Goal: Task Accomplishment & Management: Manage account settings

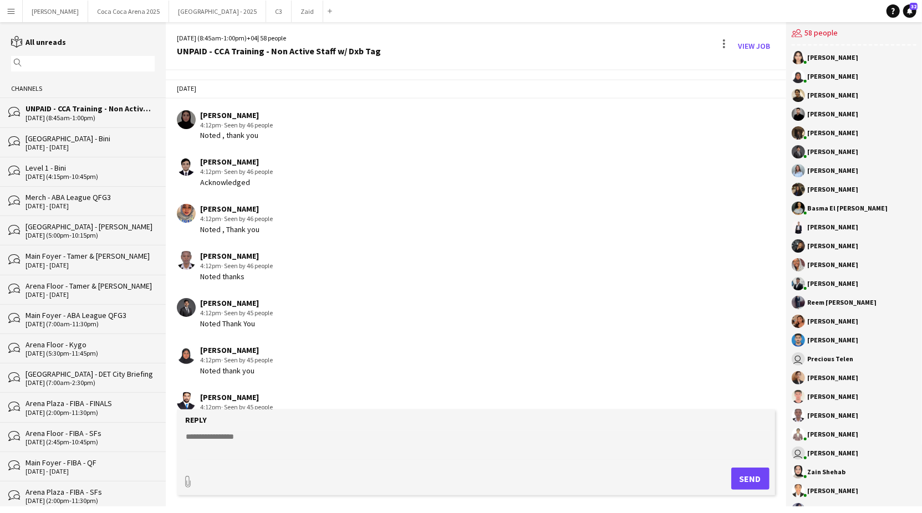
scroll to position [2334, 0]
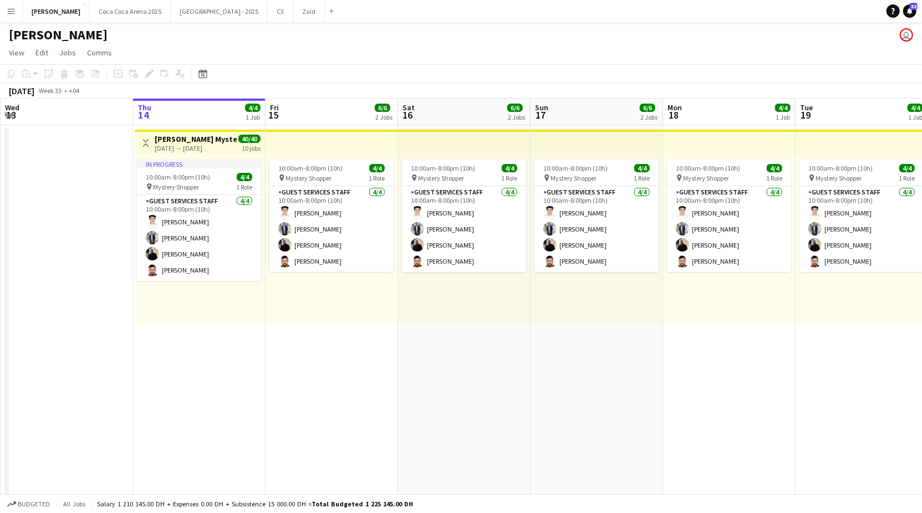
scroll to position [26, 0]
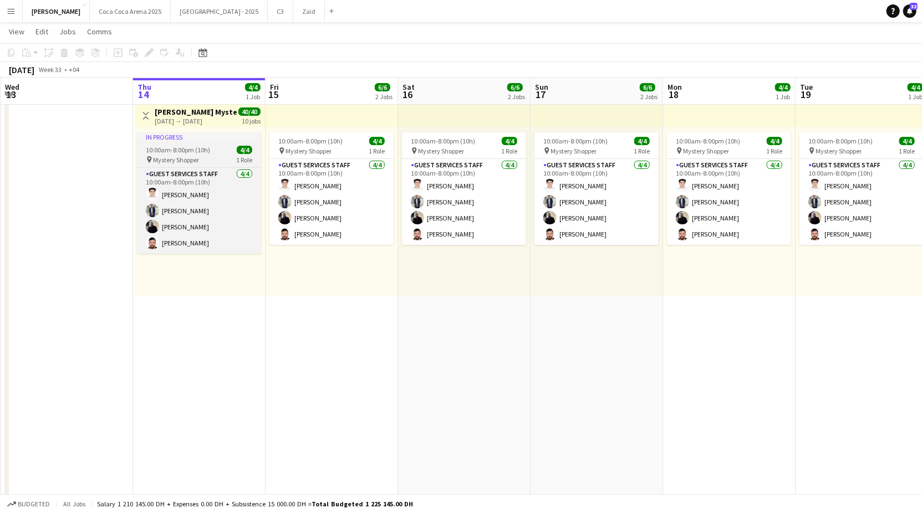
click at [175, 148] on span "10:00am-8:00pm (10h)" at bounding box center [178, 150] width 64 height 8
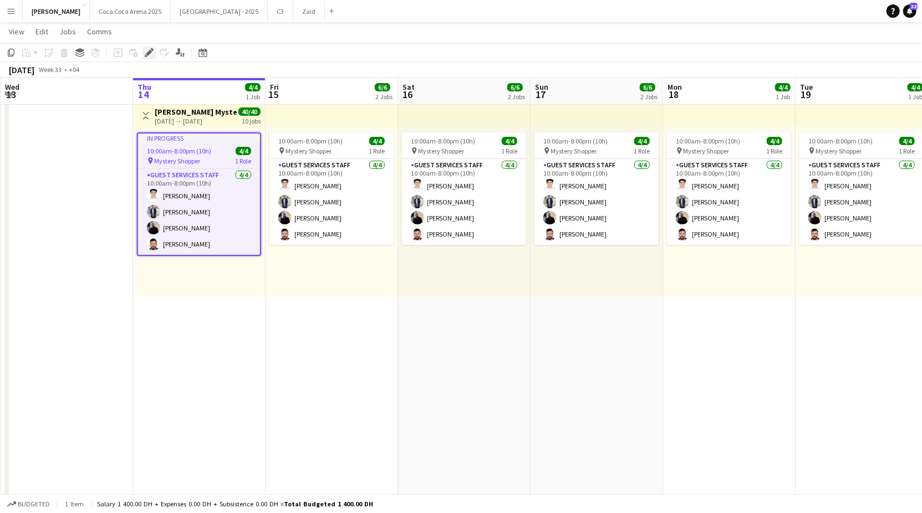
click at [146, 52] on icon "Edit" at bounding box center [149, 52] width 9 height 9
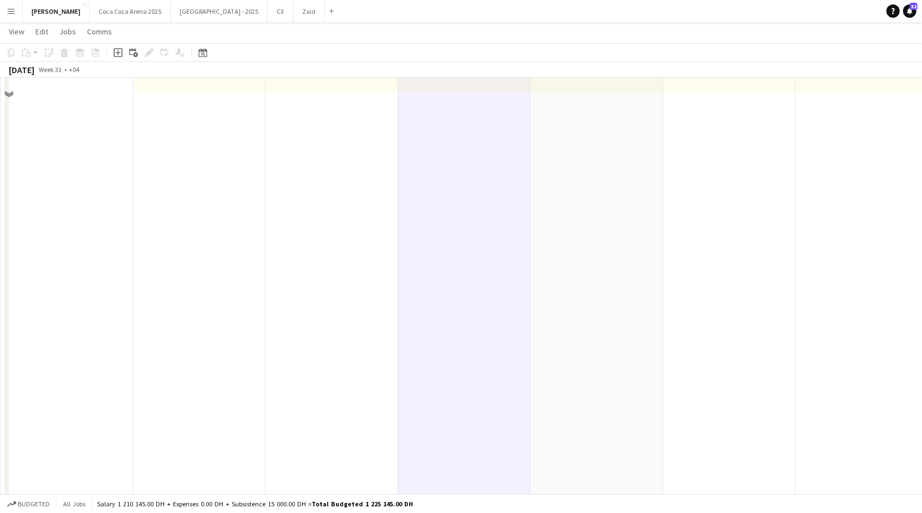
scroll to position [0, 0]
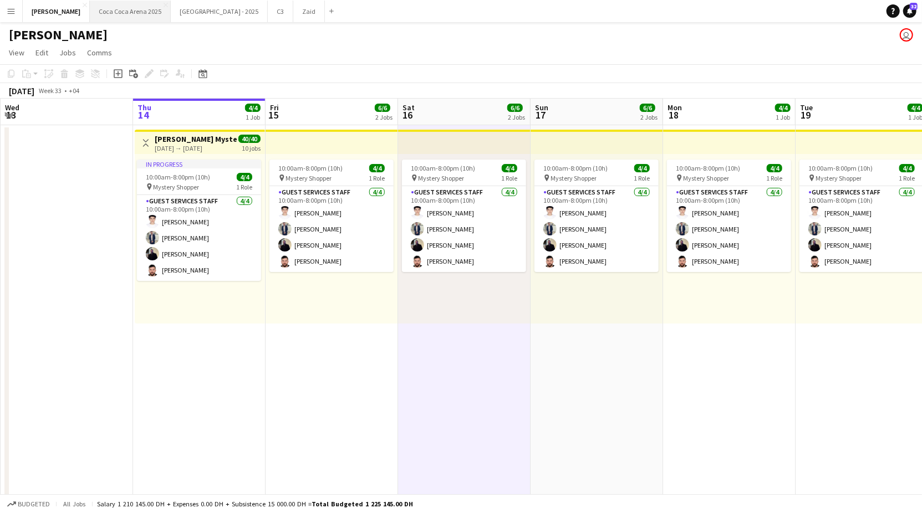
click at [107, 9] on button "Coca Coca Arena 2025 Close" at bounding box center [130, 12] width 81 height 22
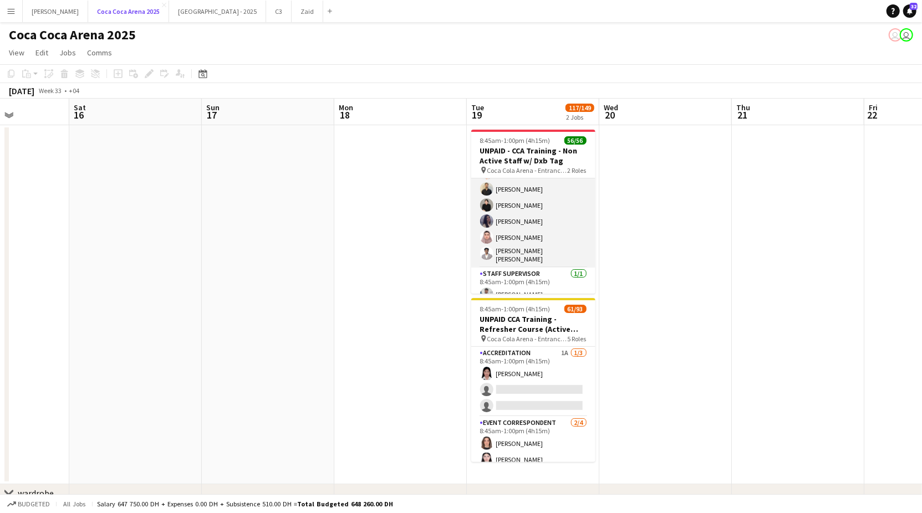
scroll to position [827, 0]
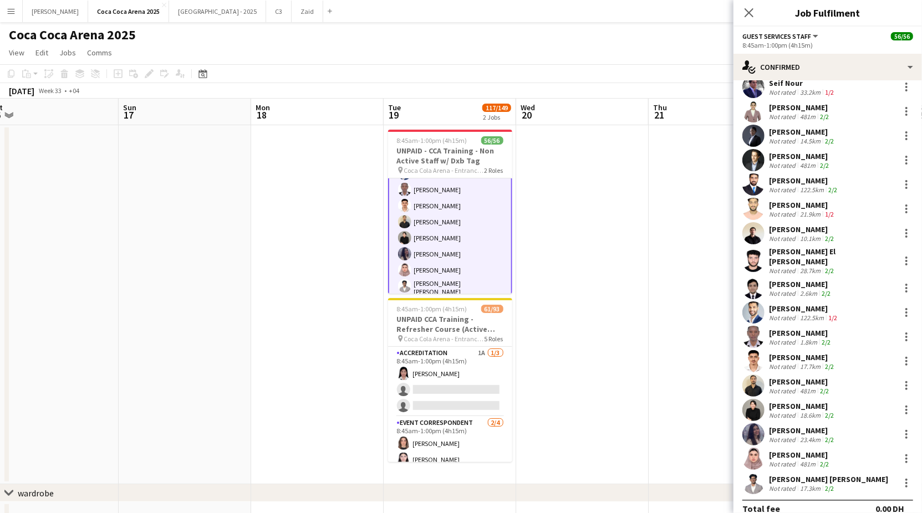
scroll to position [0, 318]
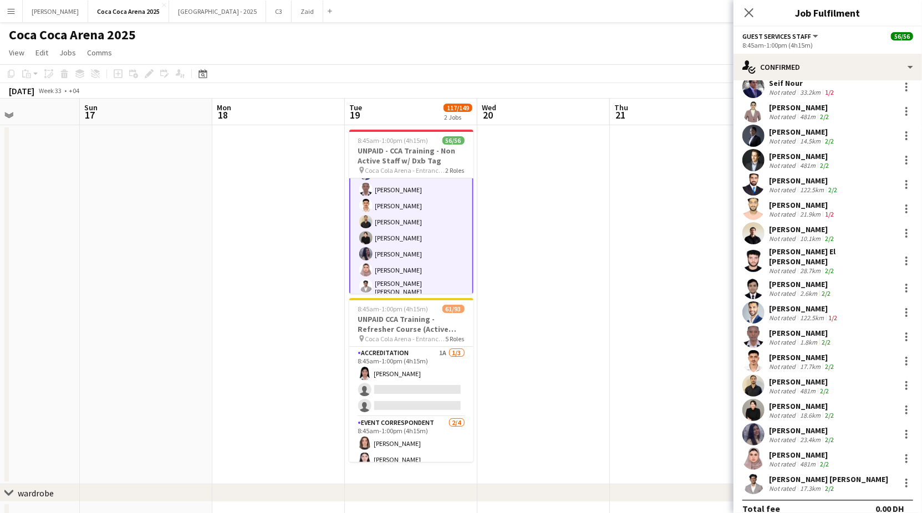
click at [489, 217] on app-date-cell at bounding box center [543, 304] width 132 height 359
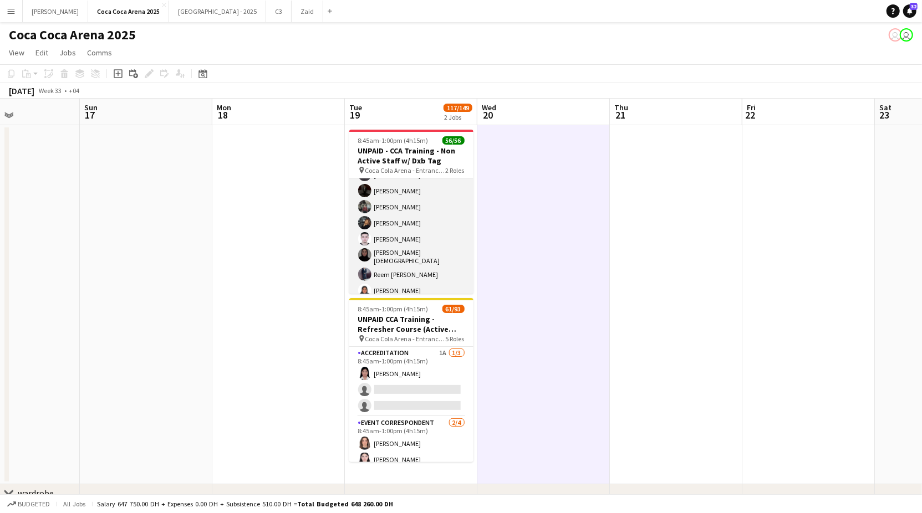
scroll to position [0, 0]
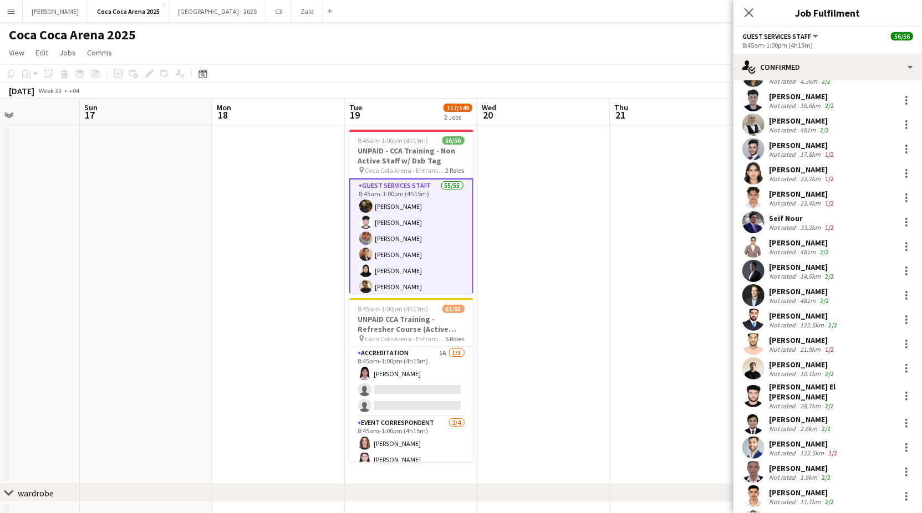
scroll to position [969, 0]
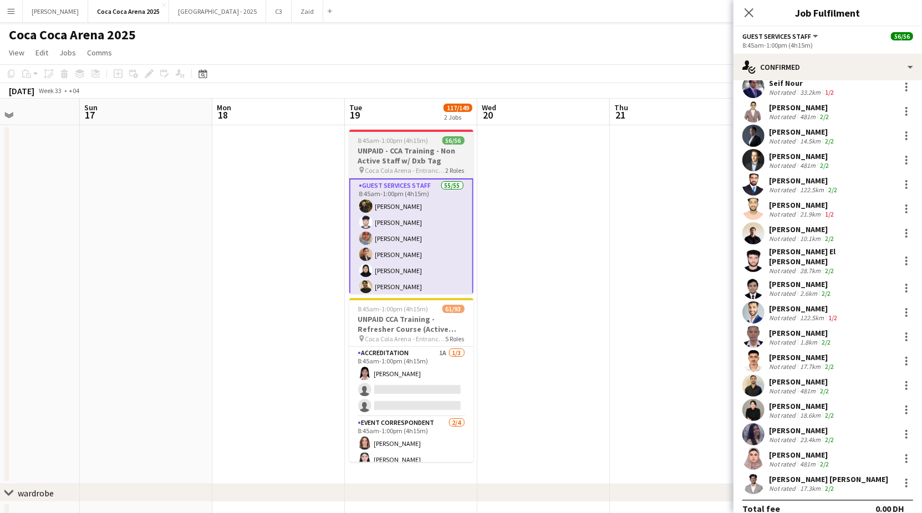
click at [423, 170] on span "Coca Cola Arena - Entrance F" at bounding box center [405, 170] width 80 height 8
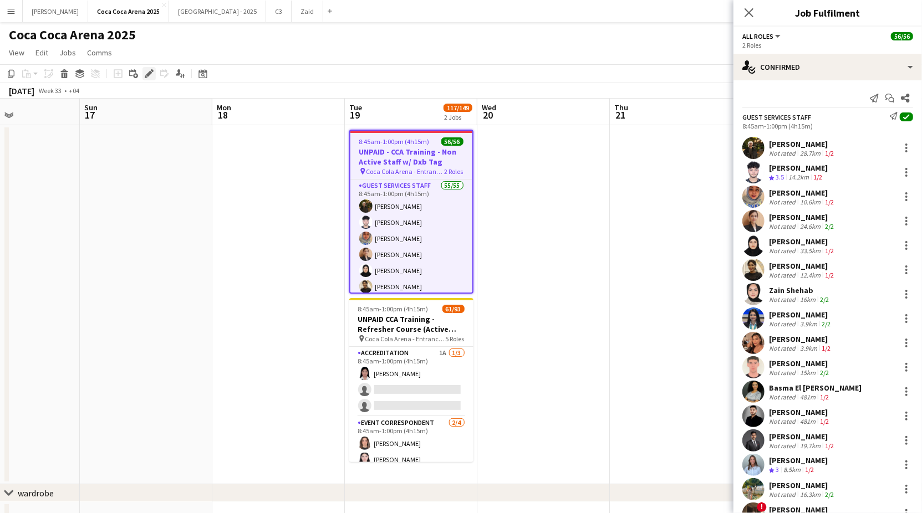
click at [151, 71] on icon "Edit" at bounding box center [149, 73] width 9 height 9
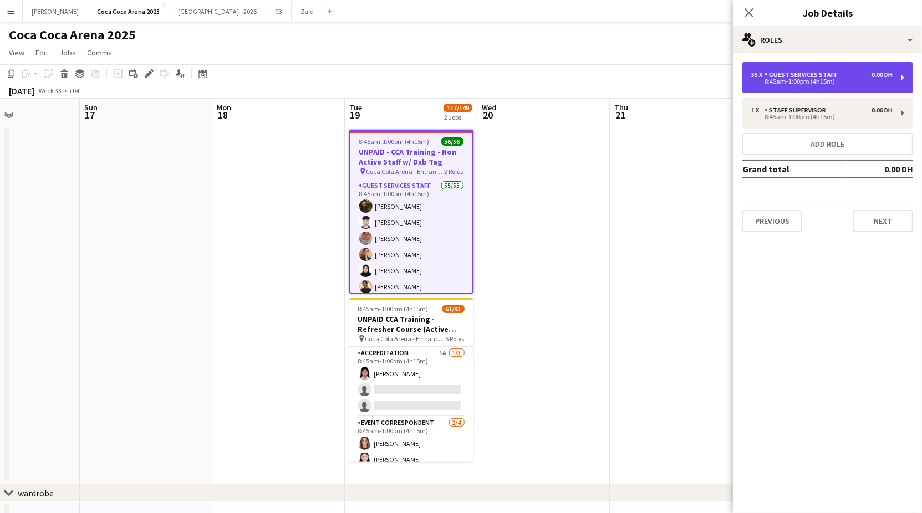
click at [784, 82] on div "8:45am-1:00pm (4h15m)" at bounding box center [821, 82] width 141 height 6
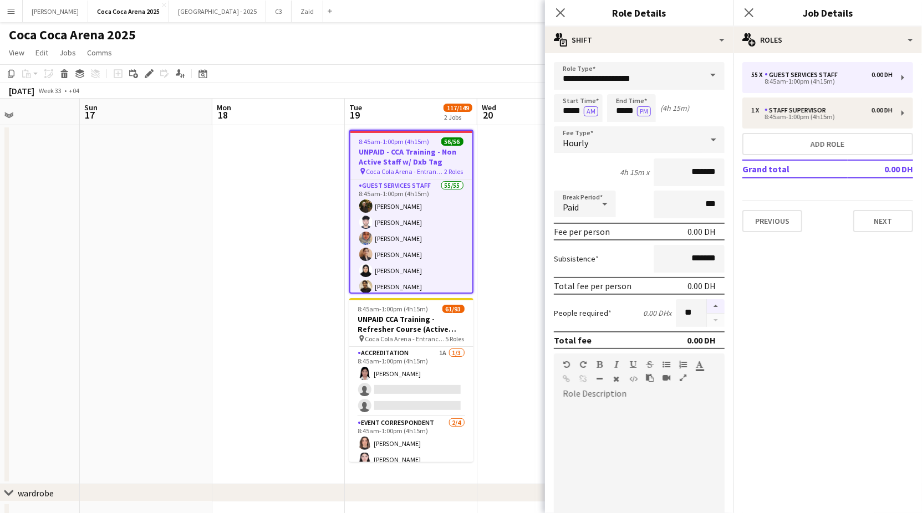
click at [716, 301] on button "button" at bounding box center [716, 306] width 18 height 14
type input "**"
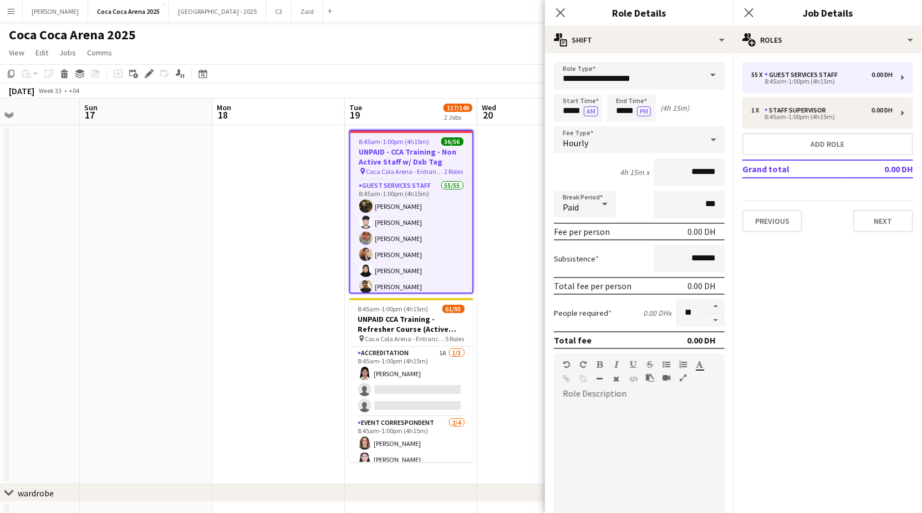
scroll to position [202, 0]
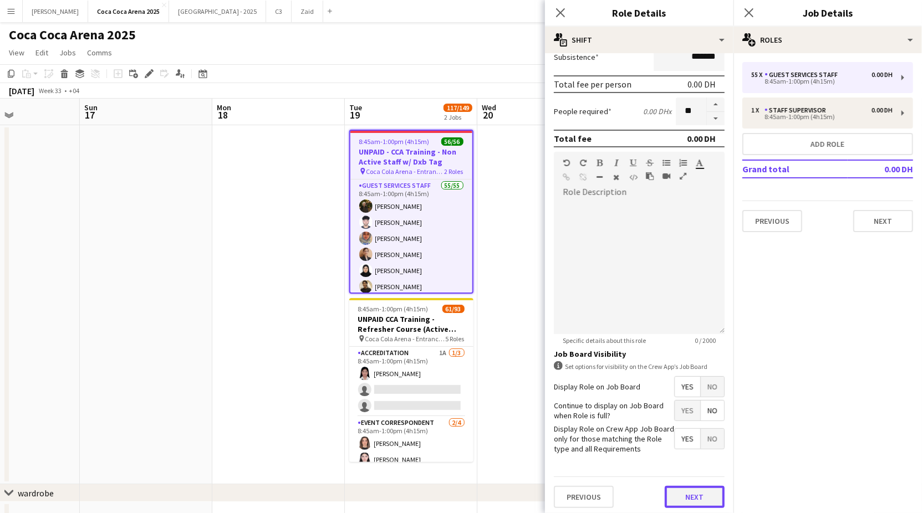
click at [689, 488] on button "Next" at bounding box center [694, 497] width 60 height 22
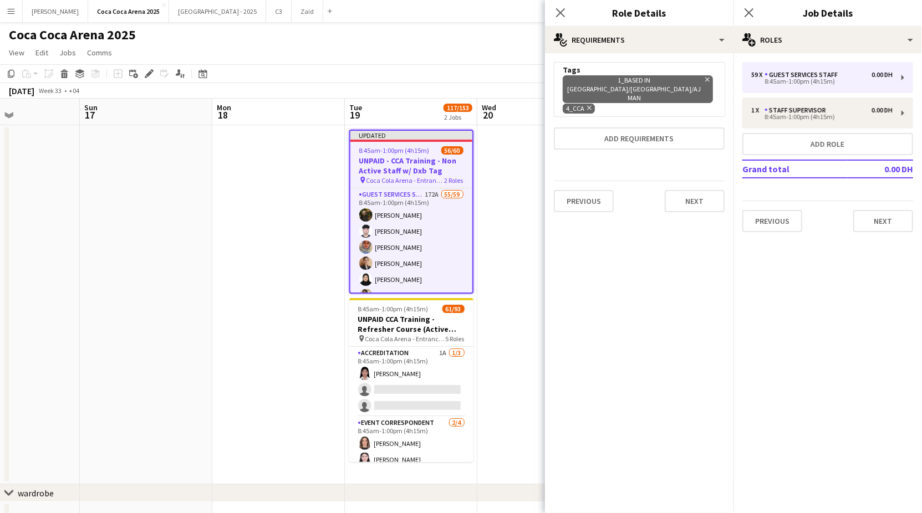
click at [510, 366] on app-date-cell at bounding box center [543, 304] width 132 height 359
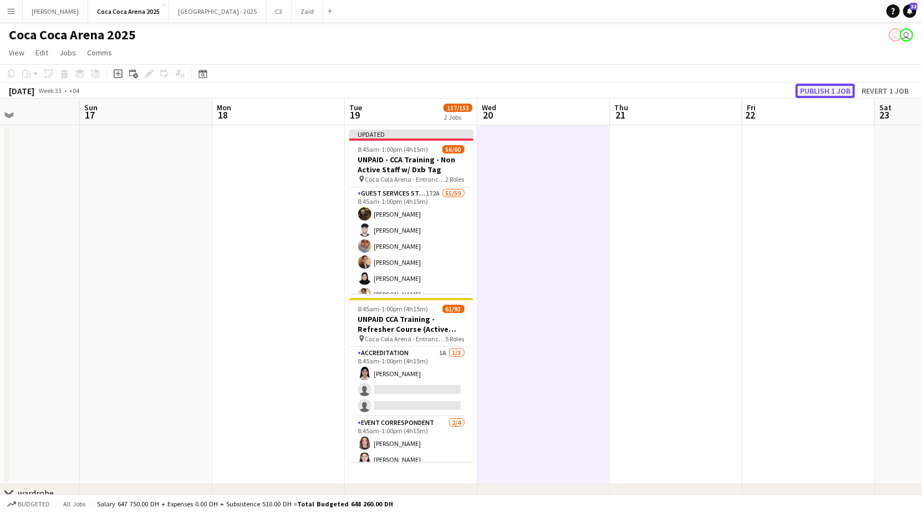
click at [836, 88] on button "Publish 1 job" at bounding box center [824, 91] width 59 height 14
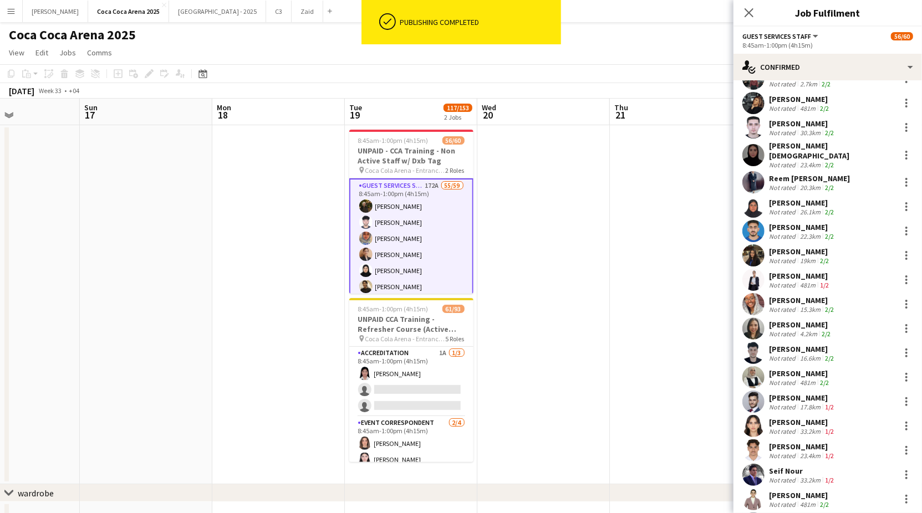
scroll to position [1066, 0]
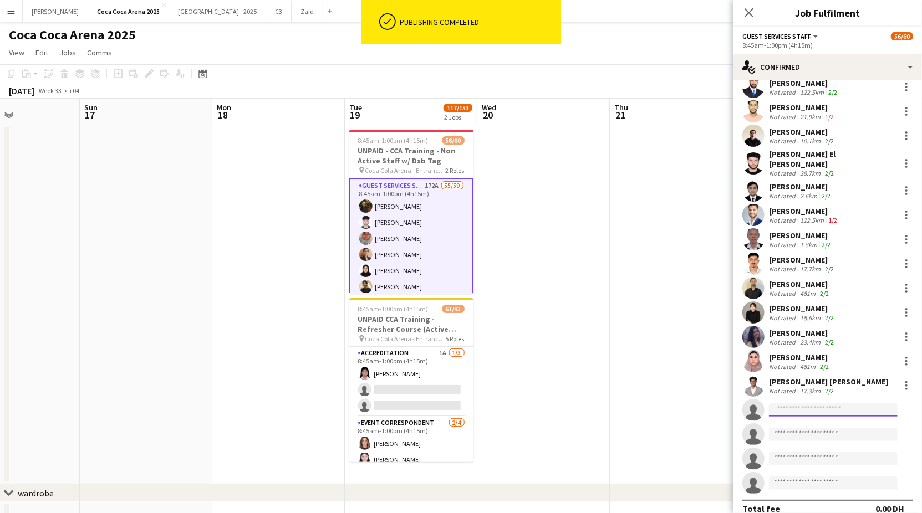
click at [799, 403] on input at bounding box center [833, 409] width 129 height 13
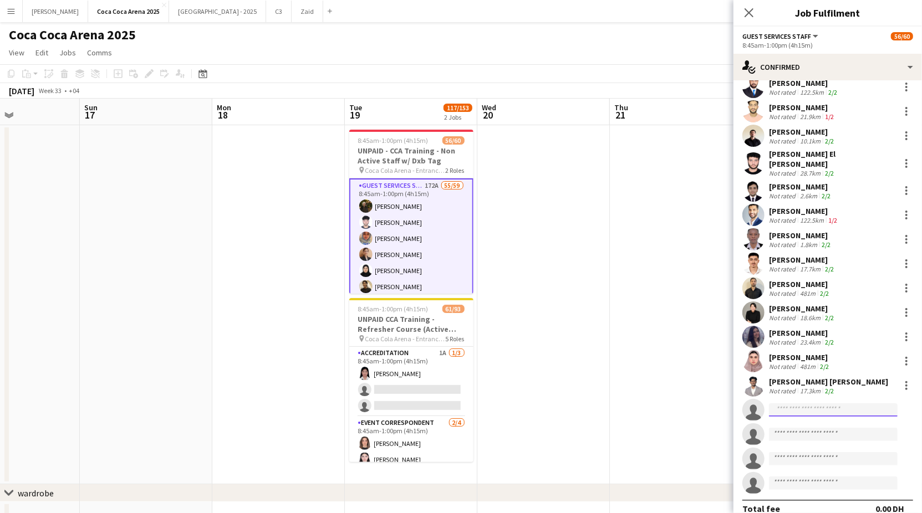
paste input "**********"
type input "**********"
paste input "**********"
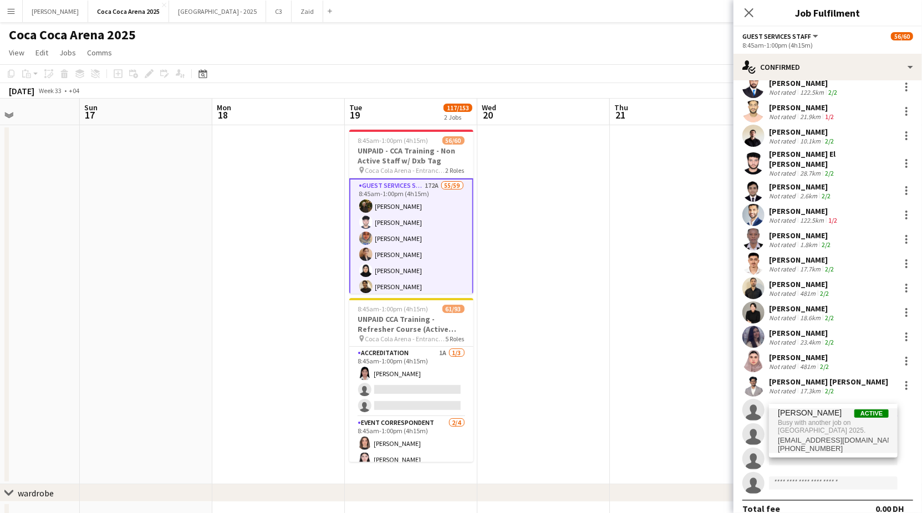
type input "**********"
click at [809, 424] on span "Busy with another job on Coca Coca Arena 2025." at bounding box center [832, 427] width 111 height 18
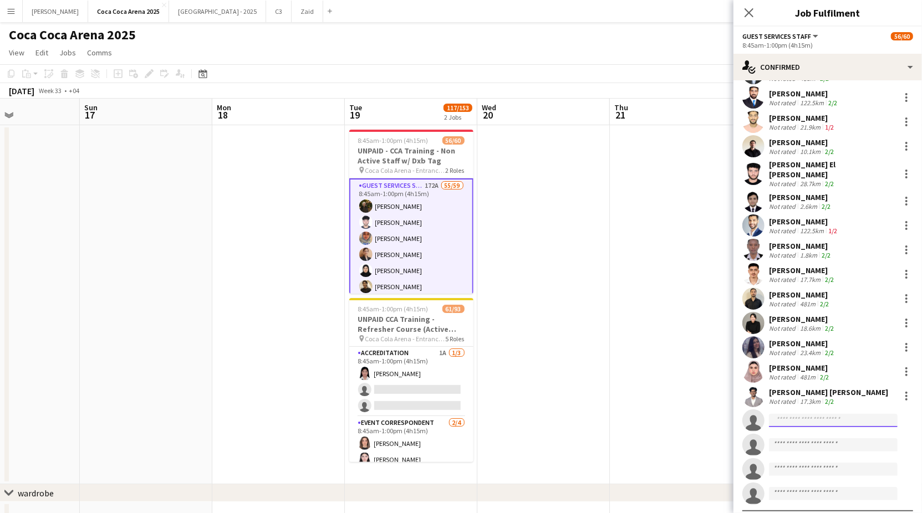
scroll to position [1053, 0]
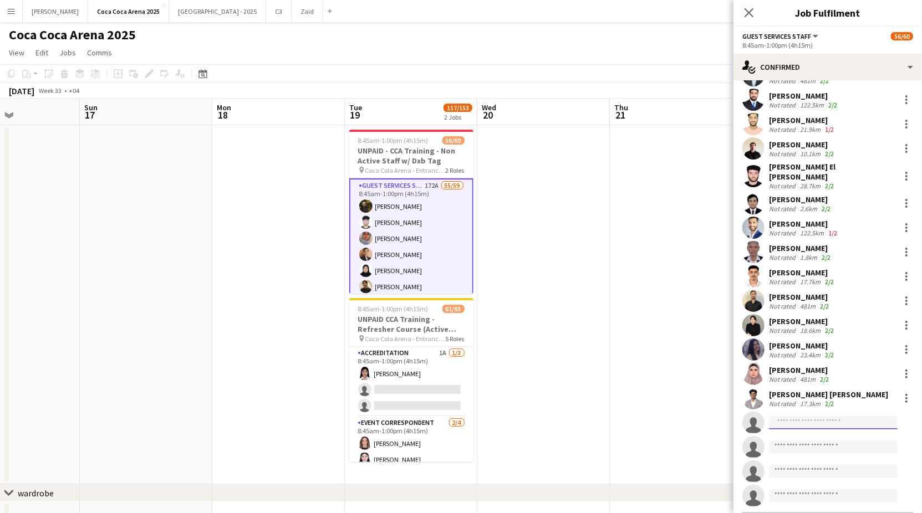
paste input "**********"
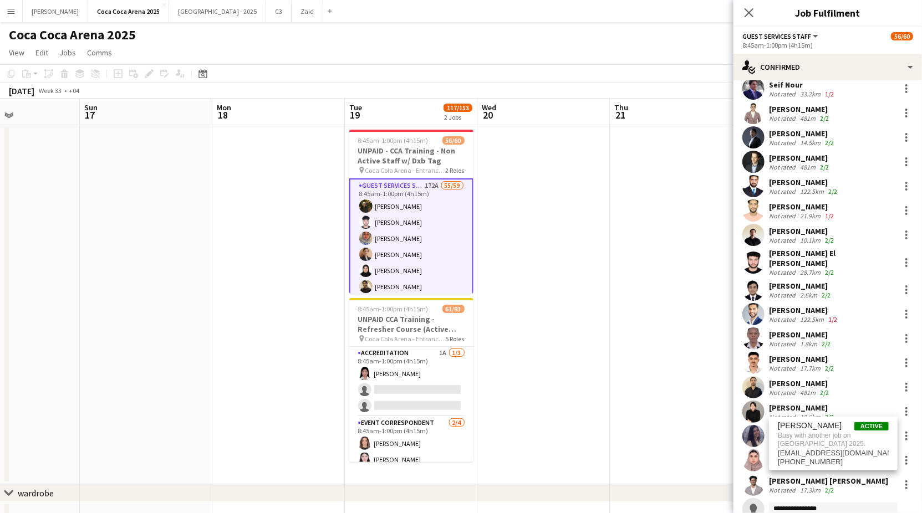
scroll to position [964, 0]
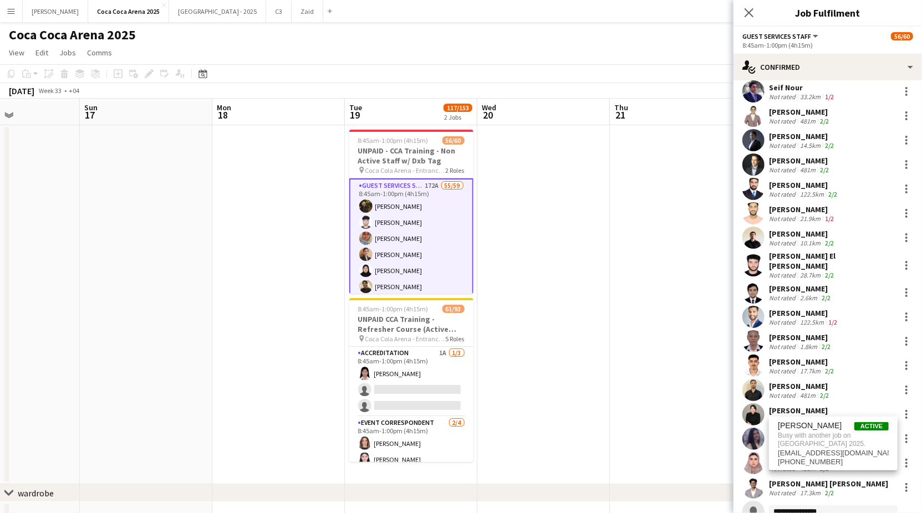
type input "**********"
click at [774, 166] on div "Not rated" at bounding box center [783, 170] width 29 height 8
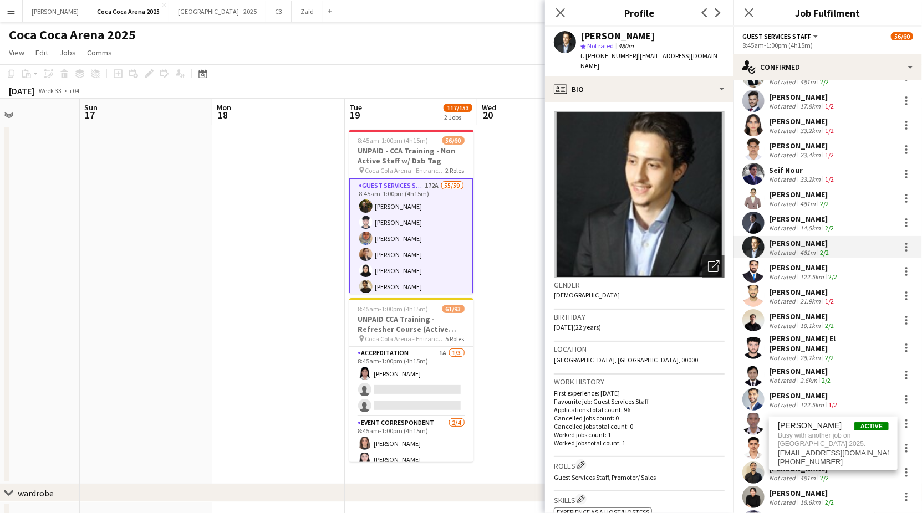
scroll to position [873, 0]
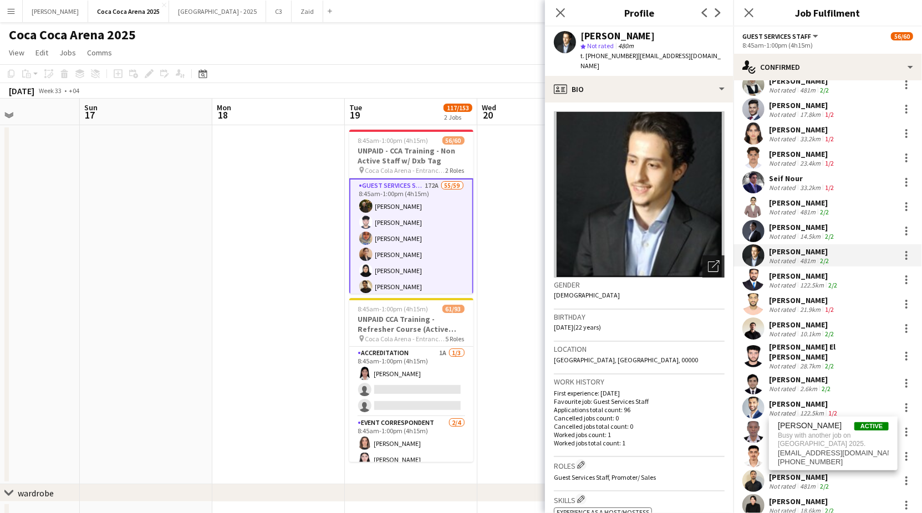
click at [715, 260] on icon "Open photos pop-in" at bounding box center [714, 266] width 12 height 12
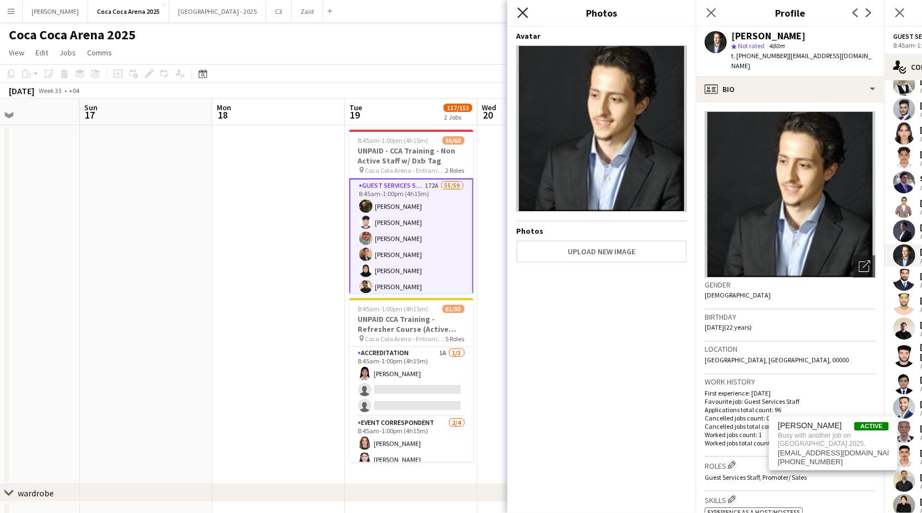
click at [525, 15] on icon at bounding box center [522, 12] width 11 height 11
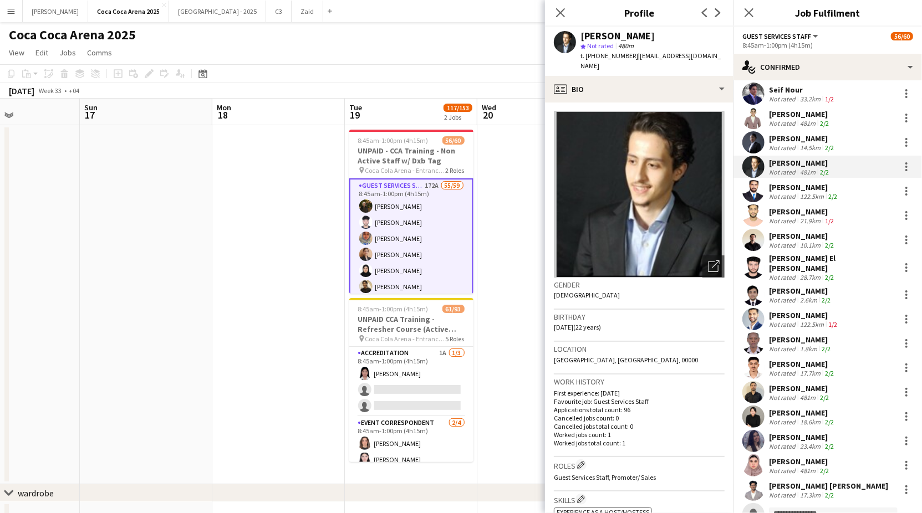
scroll to position [965, 0]
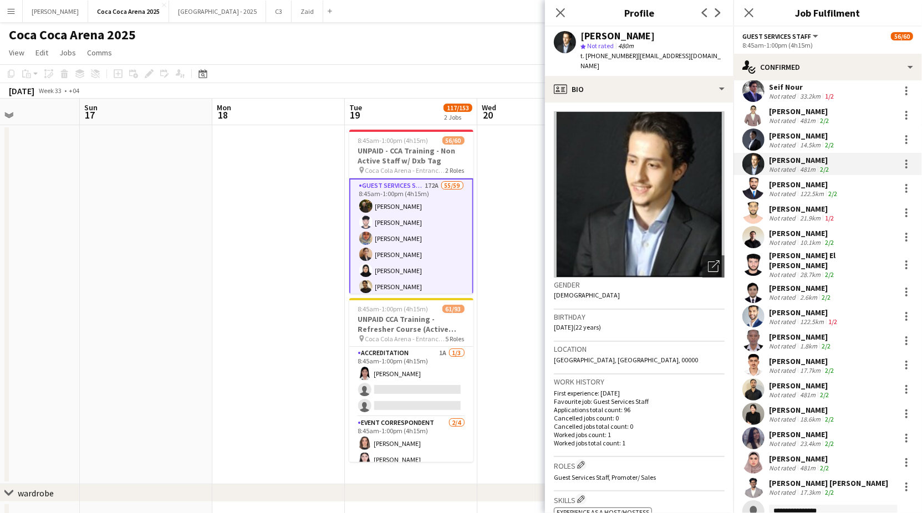
click at [782, 106] on div "[PERSON_NAME]" at bounding box center [800, 111] width 62 height 10
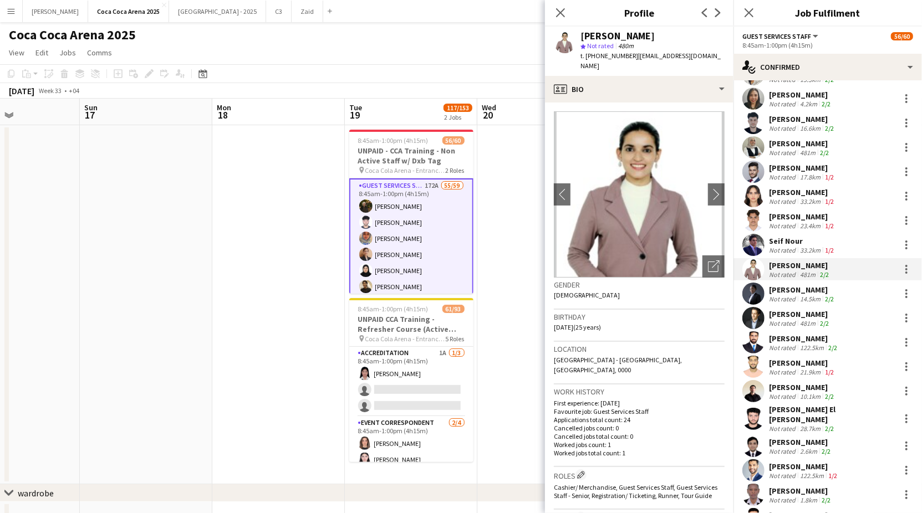
scroll to position [811, 0]
click at [788, 115] on div "[PERSON_NAME]" at bounding box center [802, 119] width 67 height 10
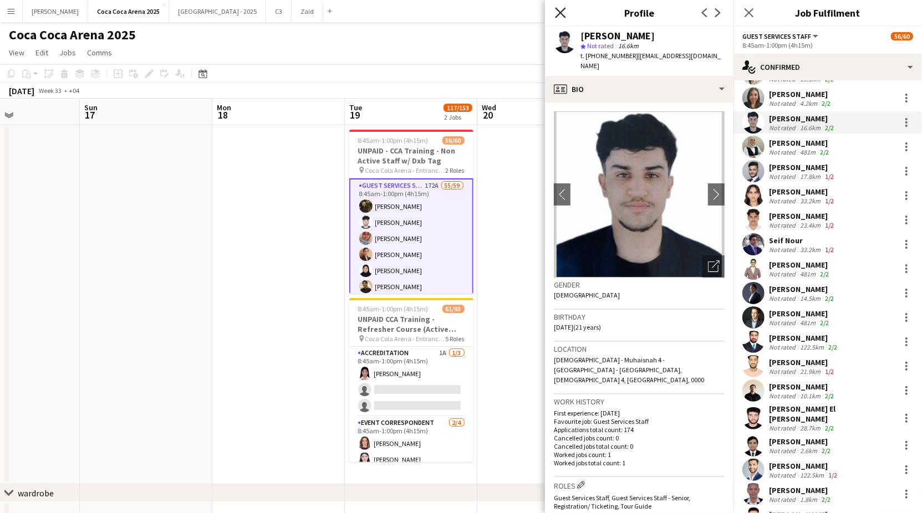
click at [561, 11] on icon at bounding box center [560, 12] width 11 height 11
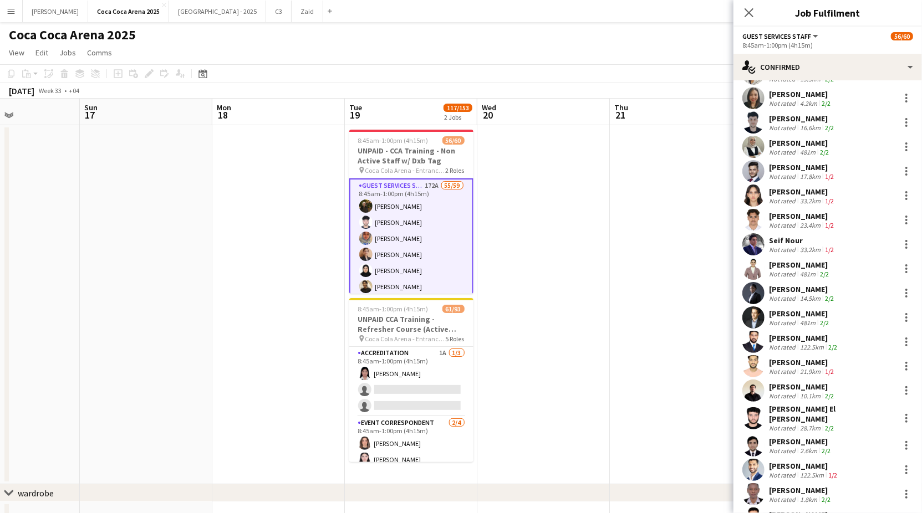
click at [781, 162] on div "Mohammed Darwish" at bounding box center [802, 167] width 67 height 10
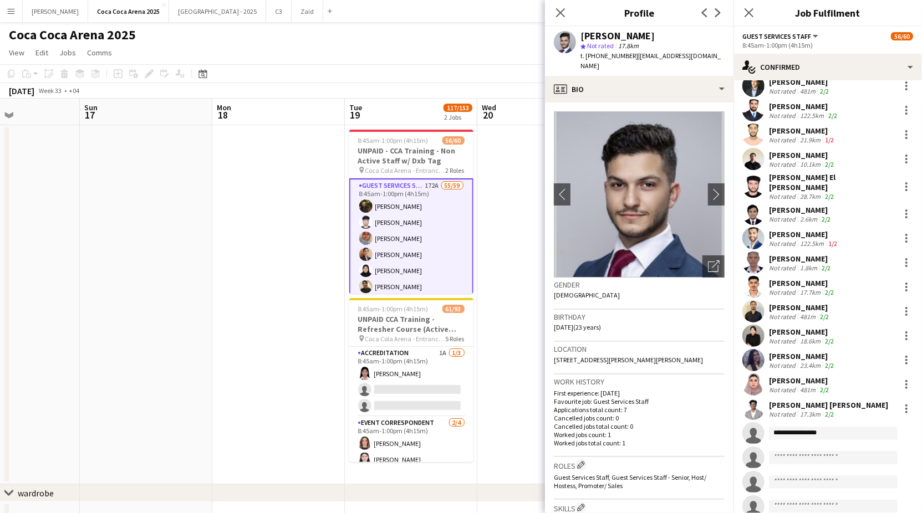
scroll to position [1066, 0]
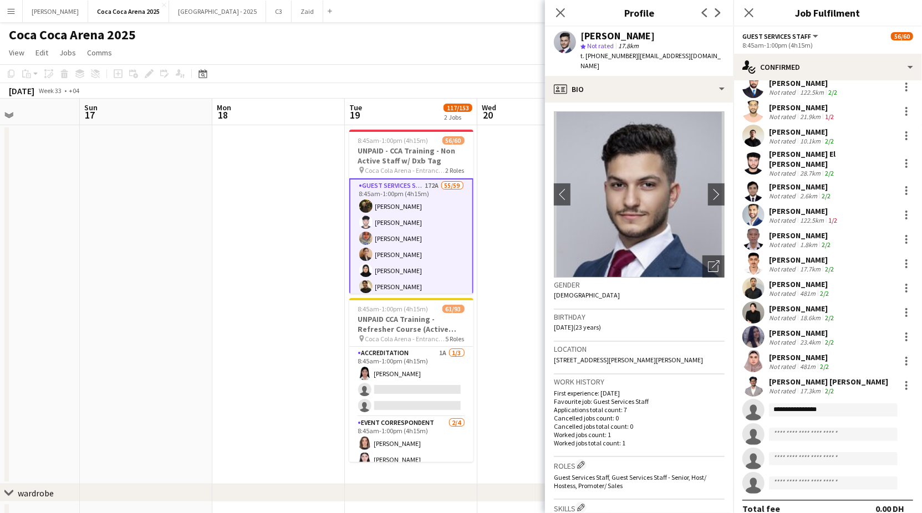
click at [789, 289] on div "Not rated" at bounding box center [783, 293] width 29 height 8
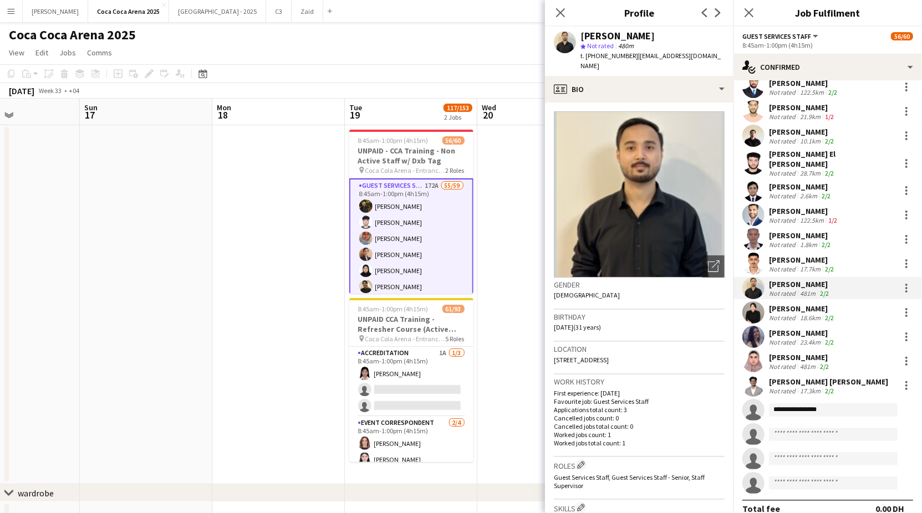
click at [786, 314] on div "Not rated" at bounding box center [783, 318] width 29 height 8
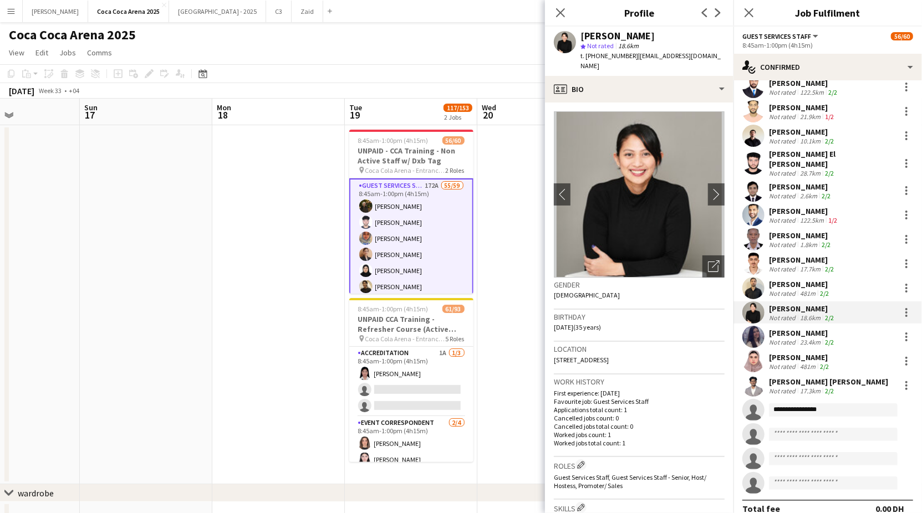
click at [784, 328] on div "[PERSON_NAME]" at bounding box center [802, 333] width 67 height 10
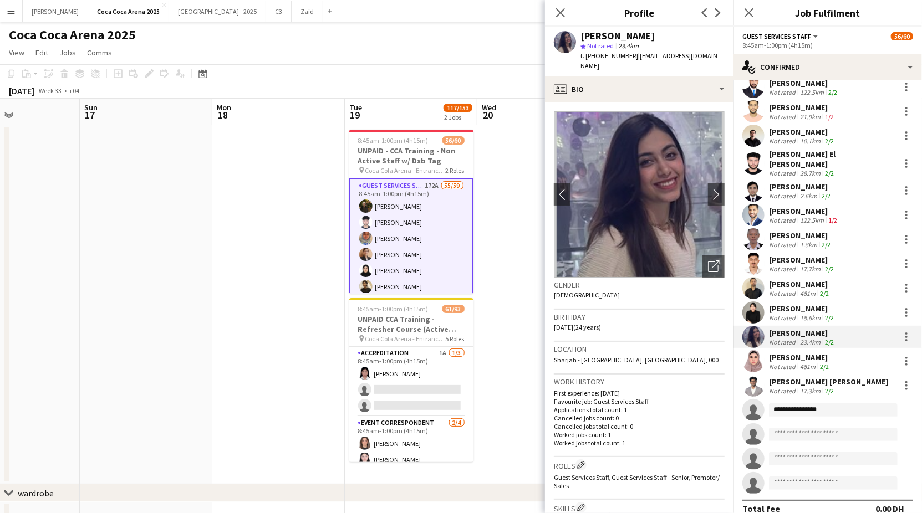
click at [781, 352] on div "[PERSON_NAME]" at bounding box center [800, 357] width 62 height 10
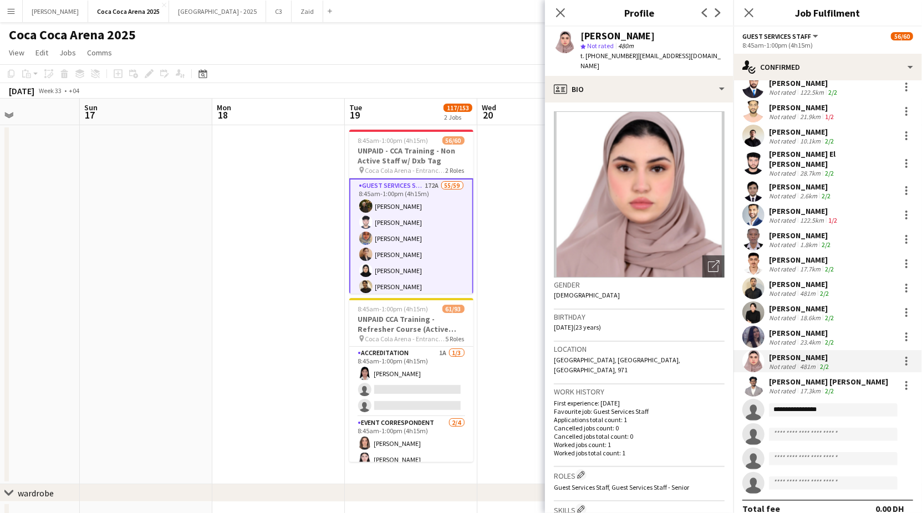
click at [790, 377] on div "[PERSON_NAME] [PERSON_NAME]" at bounding box center [828, 382] width 119 height 10
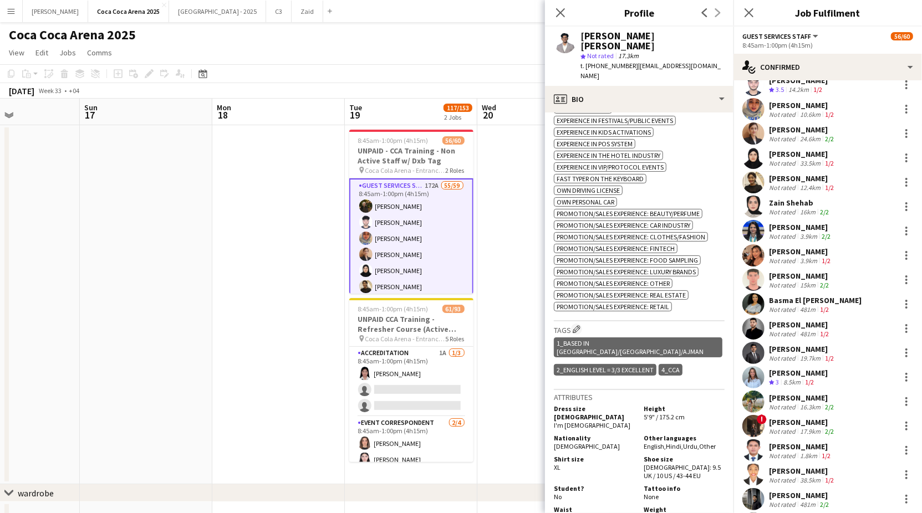
scroll to position [0, 0]
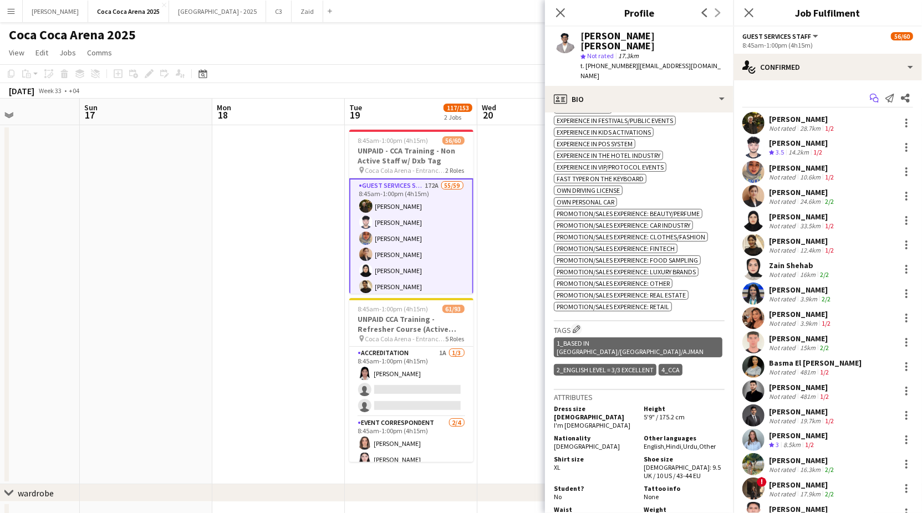
click at [872, 96] on icon "Start chat" at bounding box center [873, 98] width 9 height 9
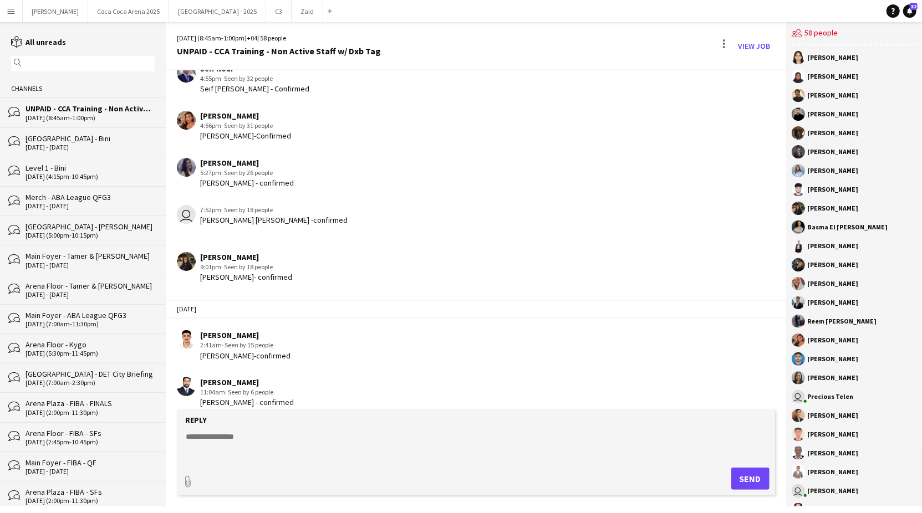
scroll to position [1149, 0]
click at [304, 438] on textarea at bounding box center [478, 445] width 586 height 29
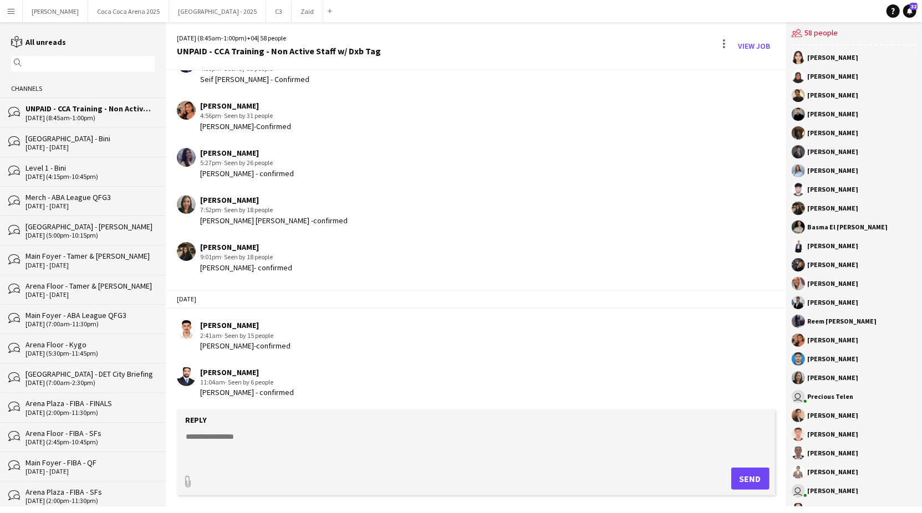
click at [270, 429] on form "Reply paperclip Send" at bounding box center [475, 453] width 597 height 86
click at [247, 436] on textarea at bounding box center [478, 445] width 586 height 29
type textarea "**********"
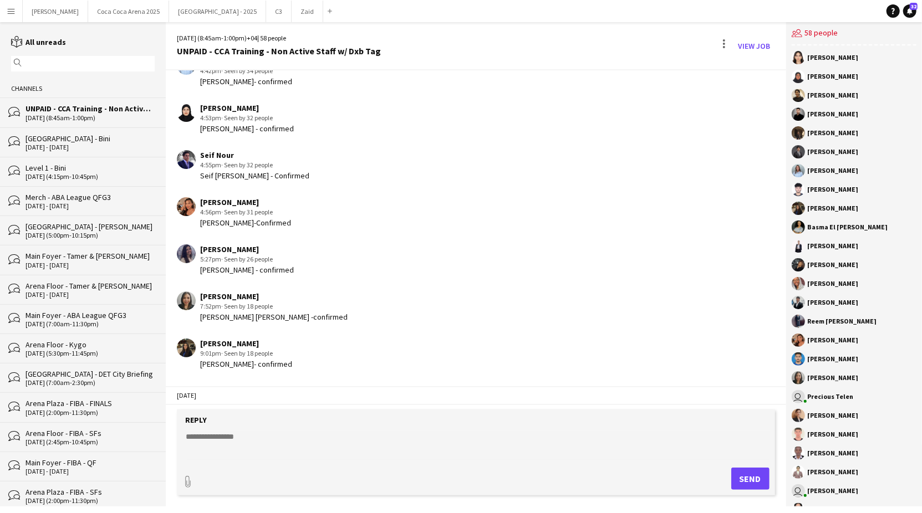
scroll to position [1062, 0]
